Goal: Transaction & Acquisition: Subscribe to service/newsletter

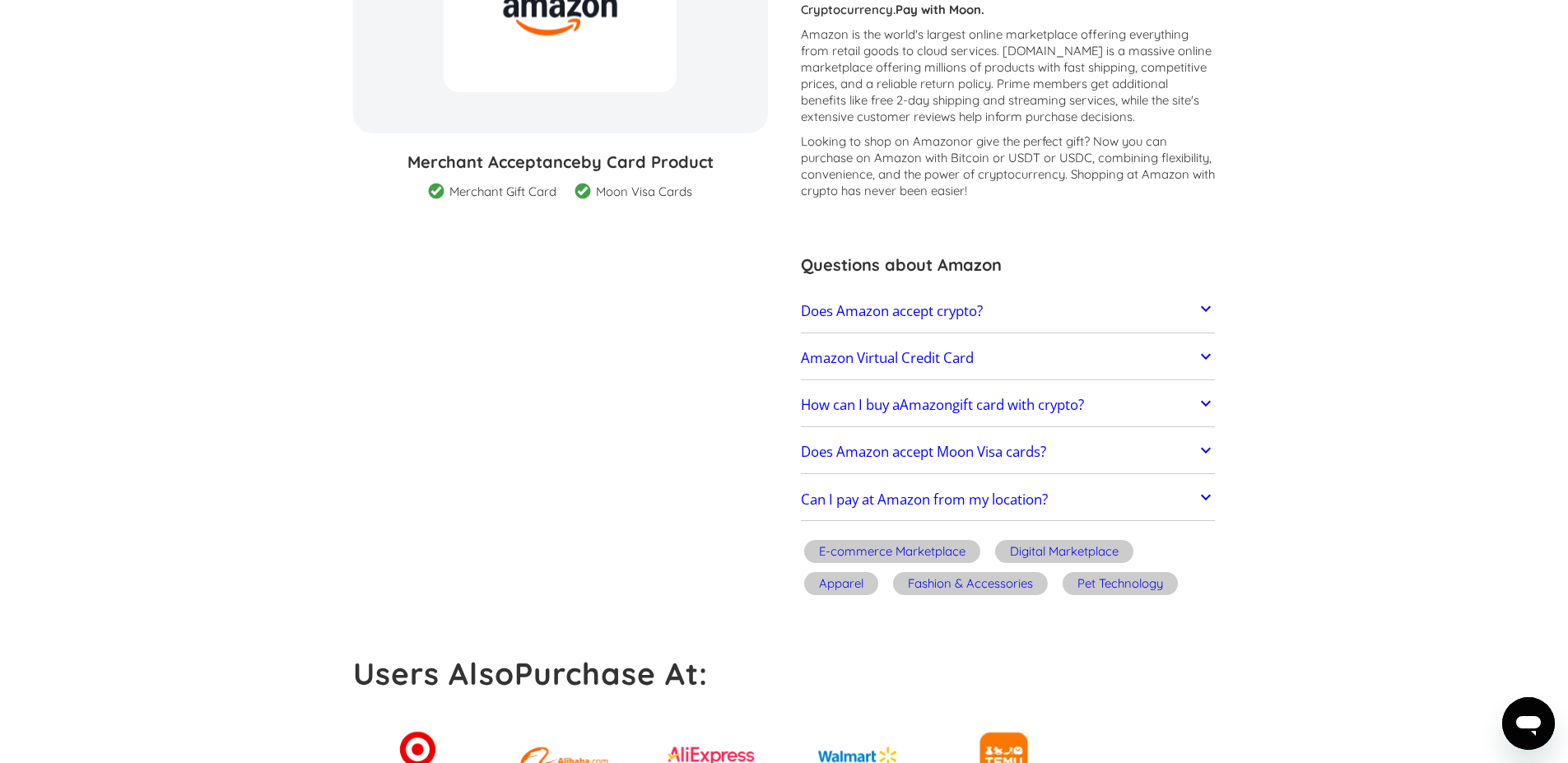
scroll to position [329, 0]
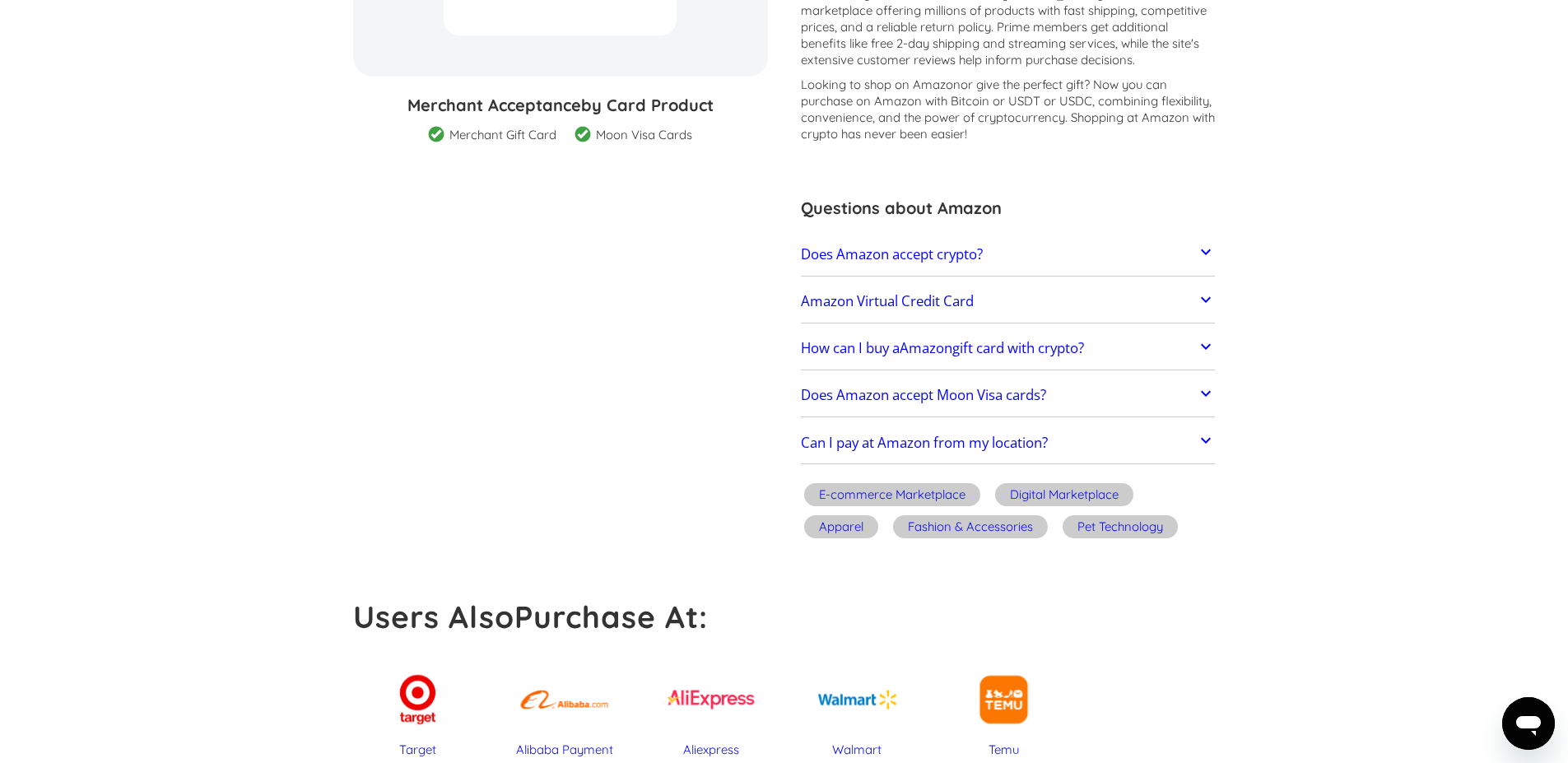
click at [1207, 348] on icon at bounding box center [1206, 346] width 20 height 20
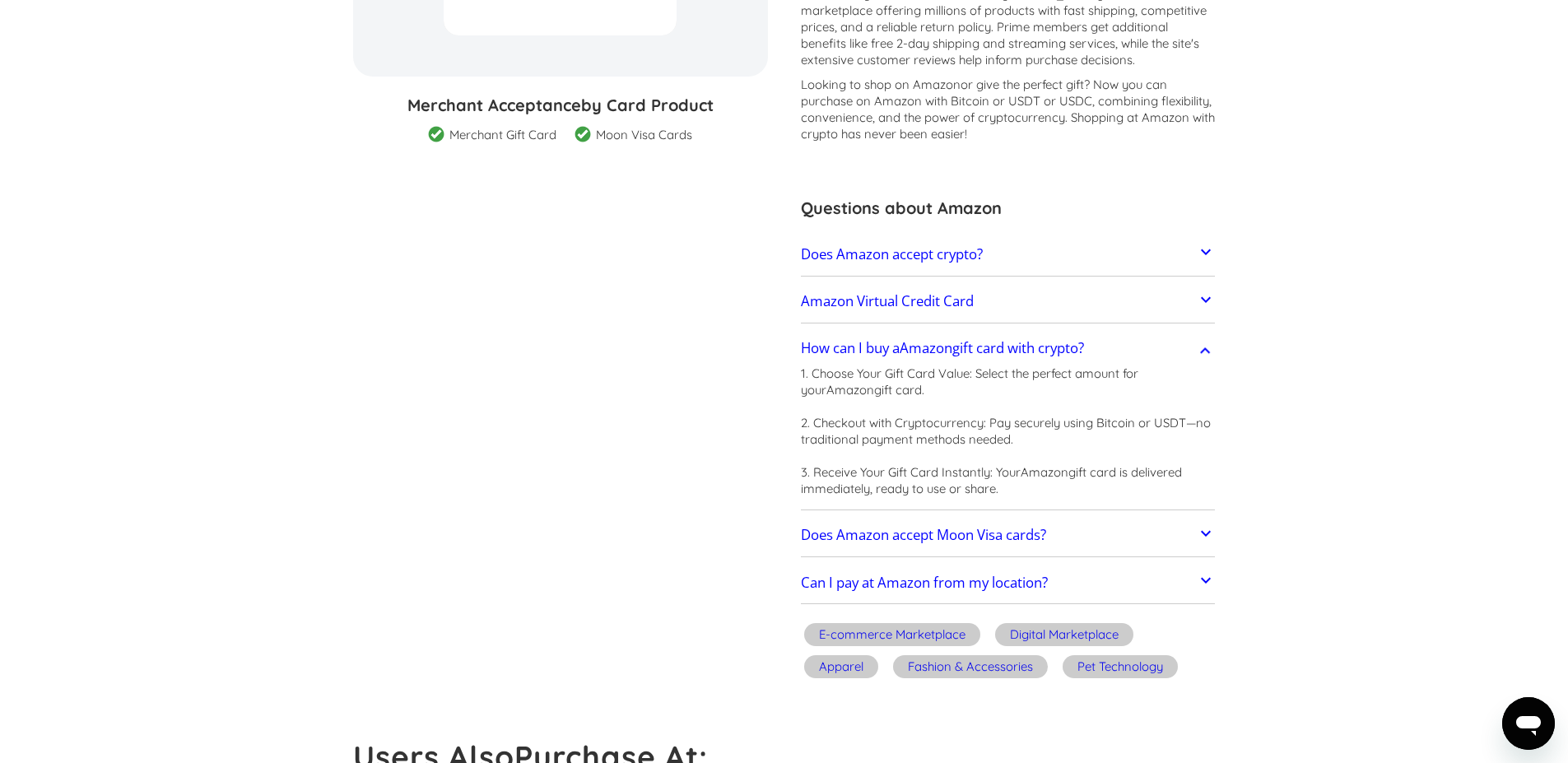
click at [1207, 348] on icon at bounding box center [1206, 351] width 20 height 20
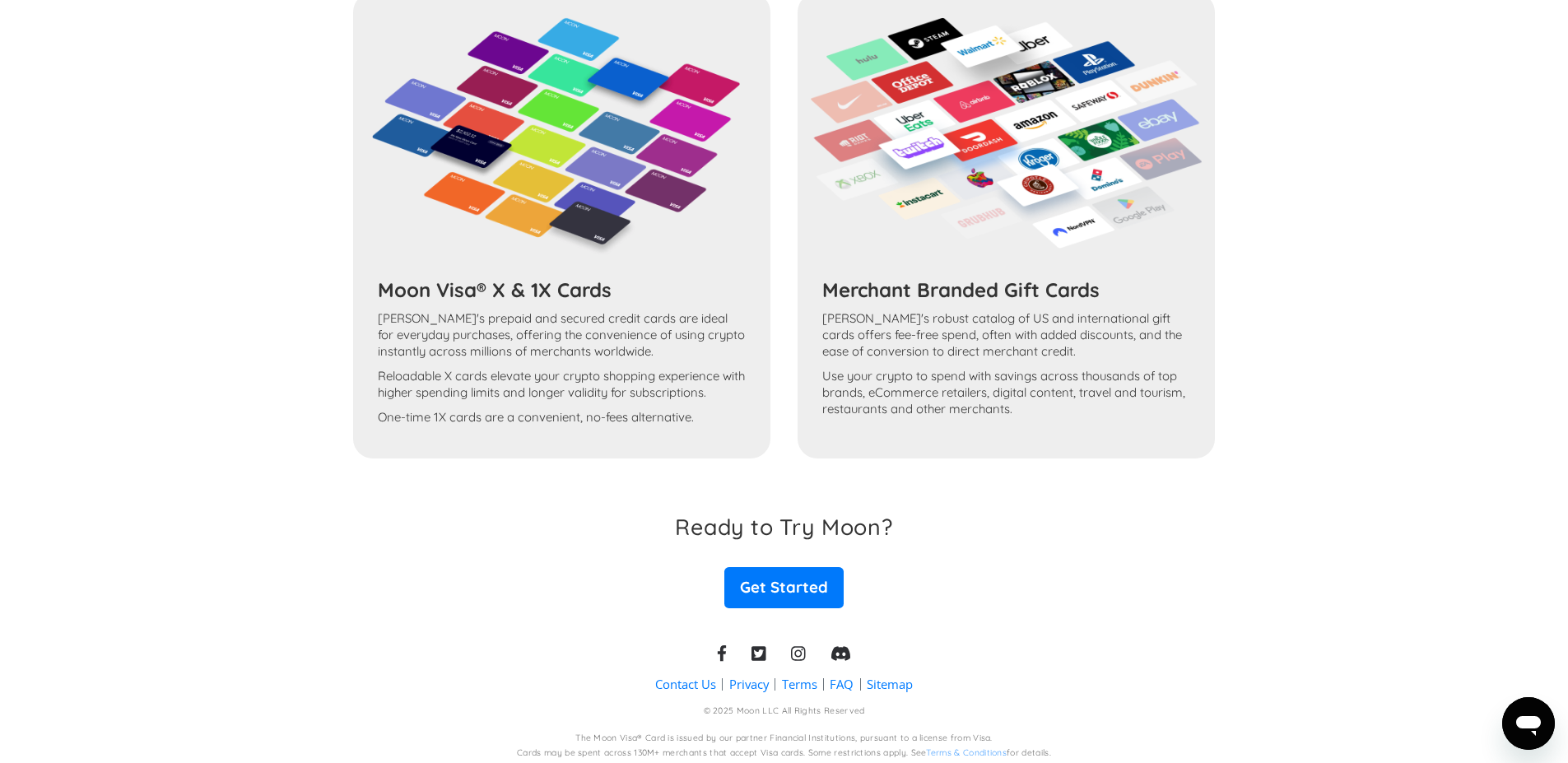
scroll to position [1662, 0]
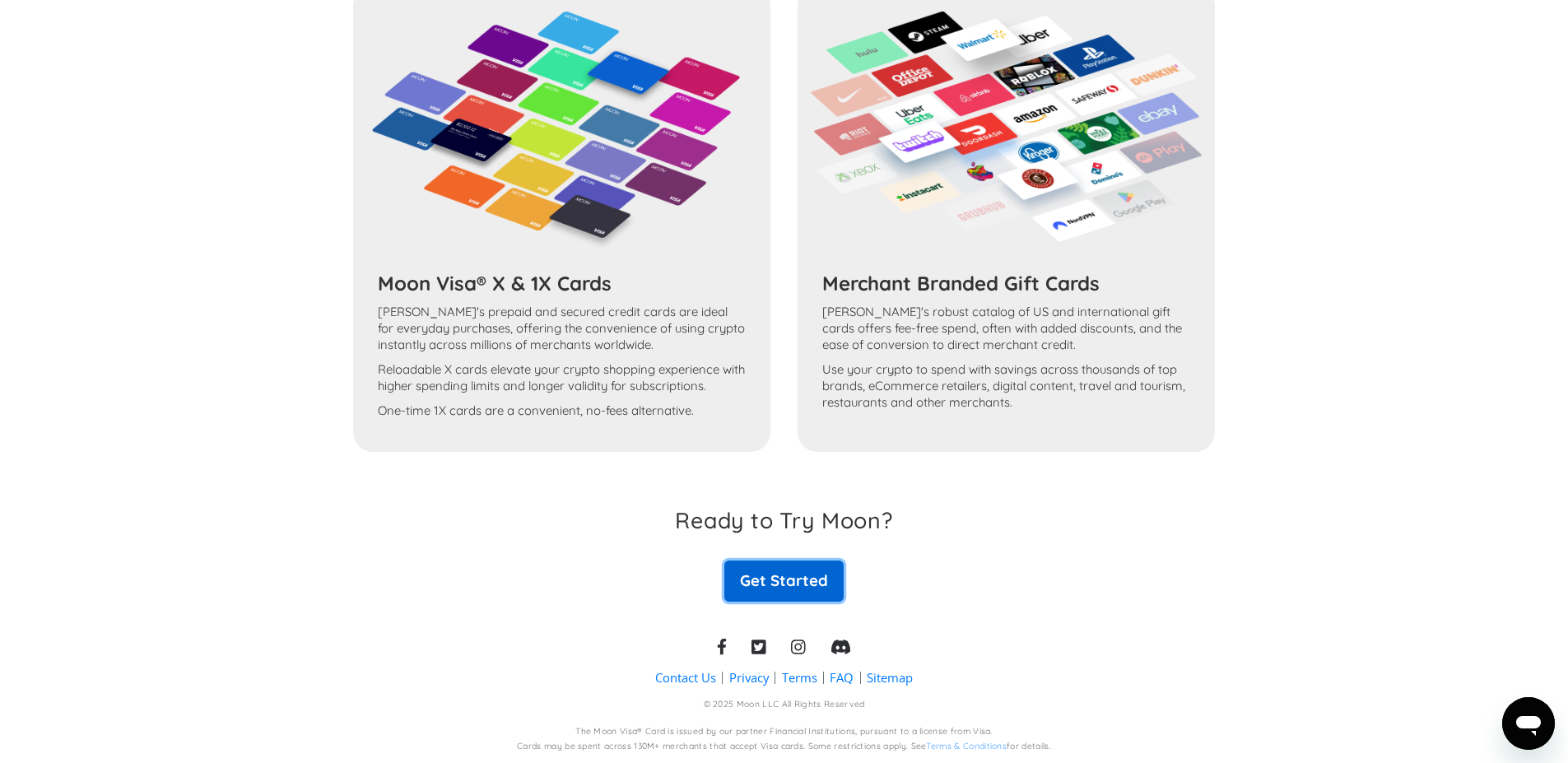
click at [793, 583] on link "Get Started" at bounding box center [783, 581] width 118 height 41
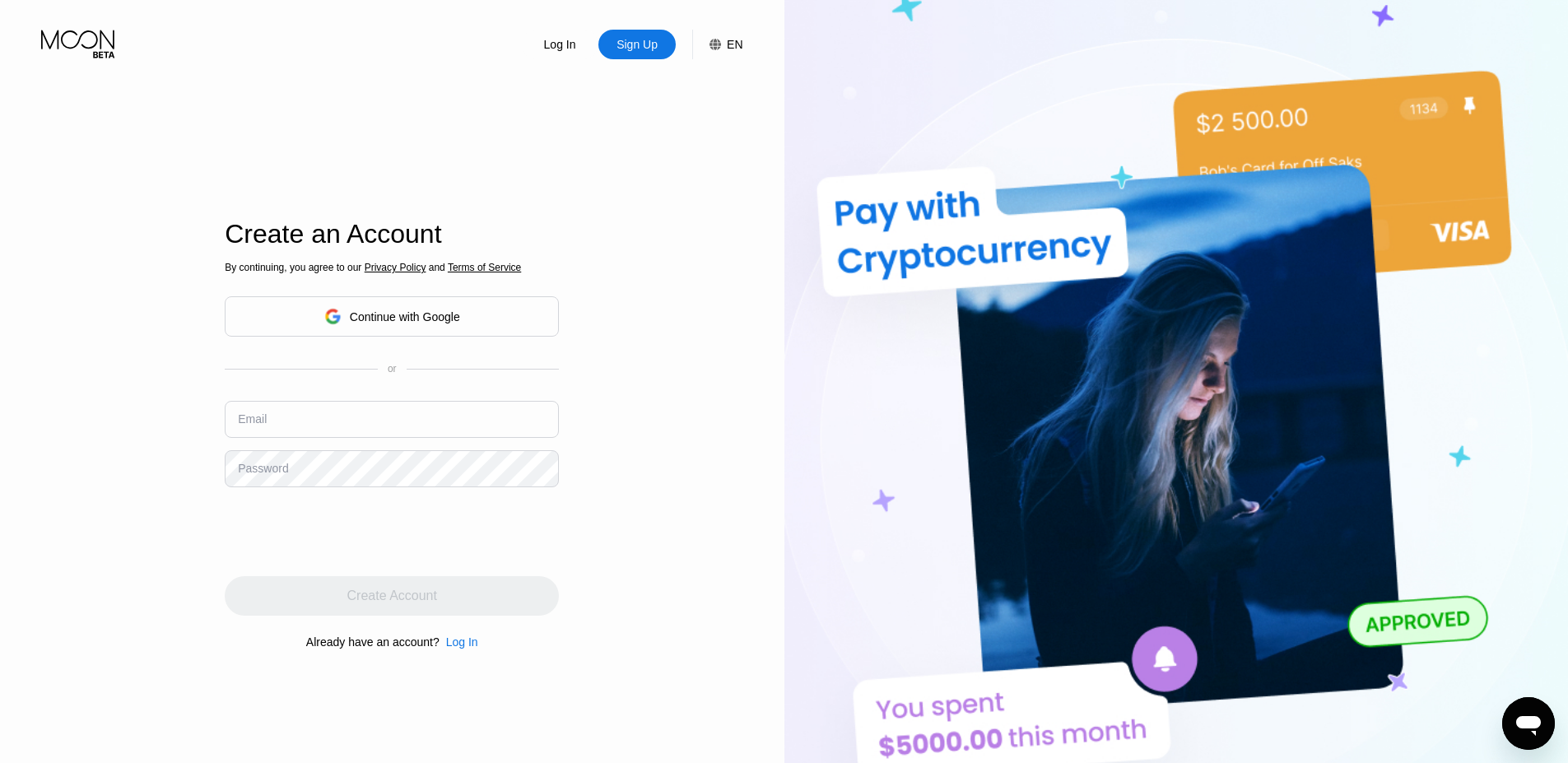
click at [65, 40] on icon at bounding box center [79, 43] width 76 height 28
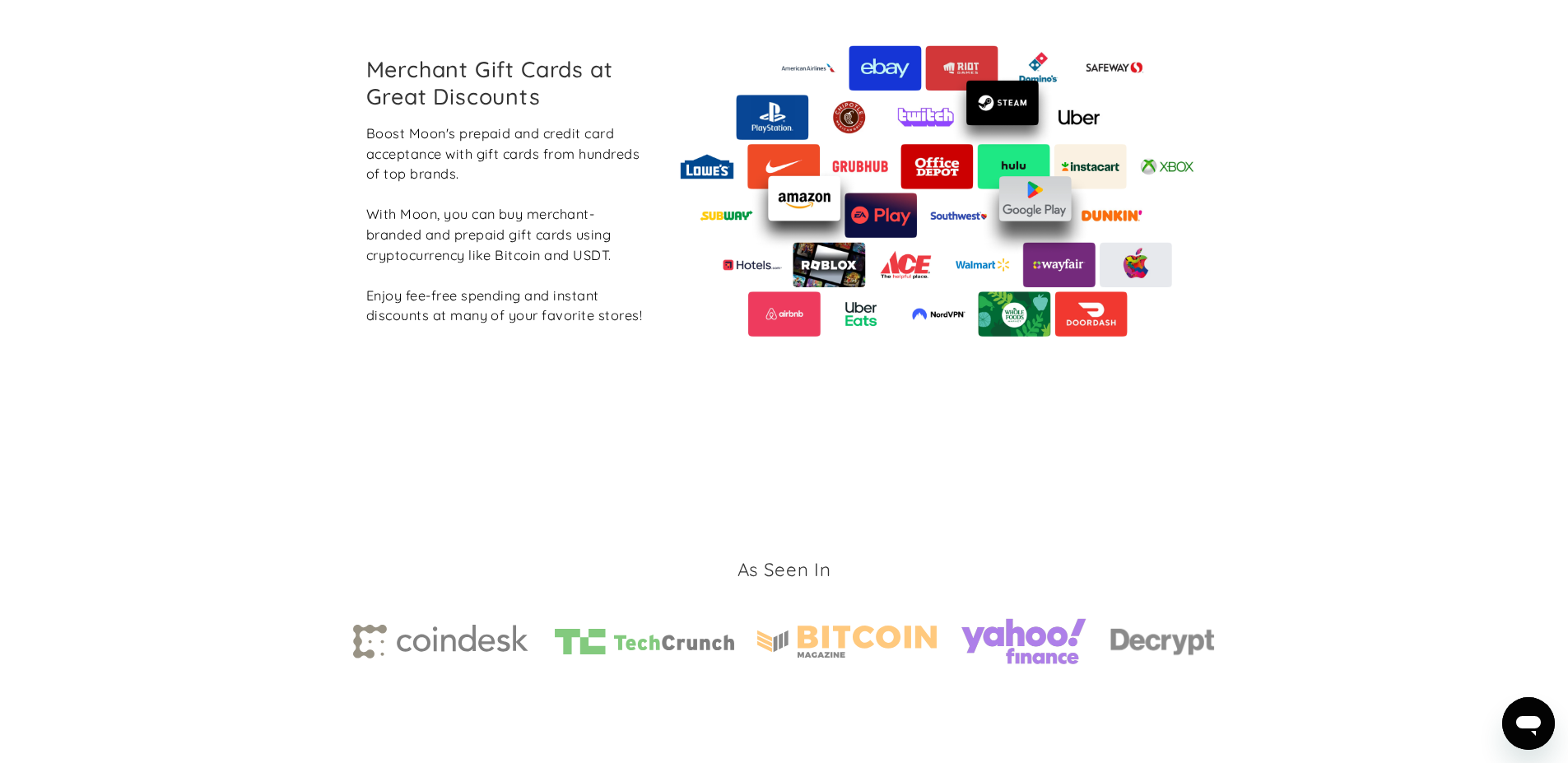
scroll to position [1389, 0]
